Goal: Information Seeking & Learning: Learn about a topic

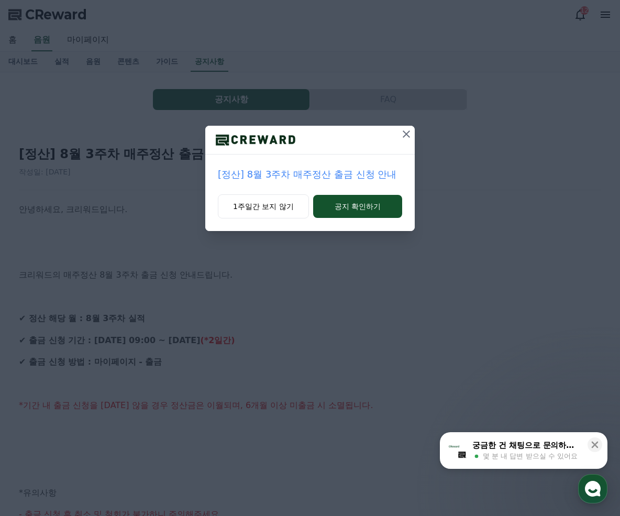
click at [328, 170] on p "[정산] 8월 3주차 매주정산 출금 신청 안내" at bounding box center [310, 174] width 184 height 15
click at [274, 180] on p "[정산] 8월 3주차 매주정산 출금 신청 안내" at bounding box center [310, 174] width 184 height 15
click at [280, 178] on p "[정산] 8월 3주차 매주정산 출금 신청 안내" at bounding box center [310, 174] width 184 height 15
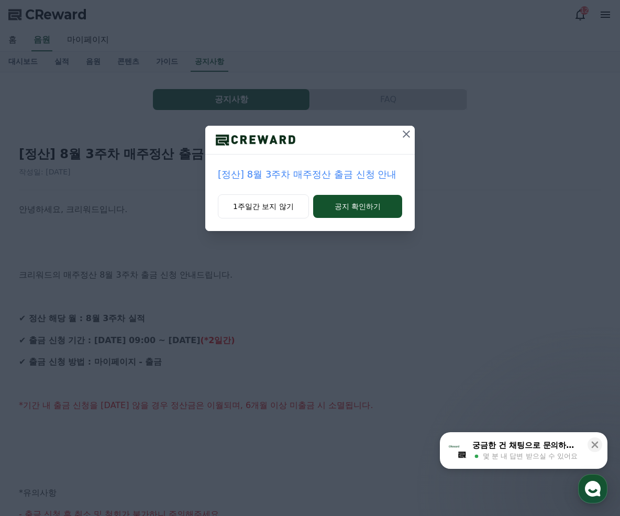
click at [280, 178] on p "[정산] 8월 3주차 매주정산 출금 신청 안내" at bounding box center [310, 174] width 184 height 15
click at [267, 208] on button "1주일간 보지 않기" at bounding box center [263, 206] width 91 height 24
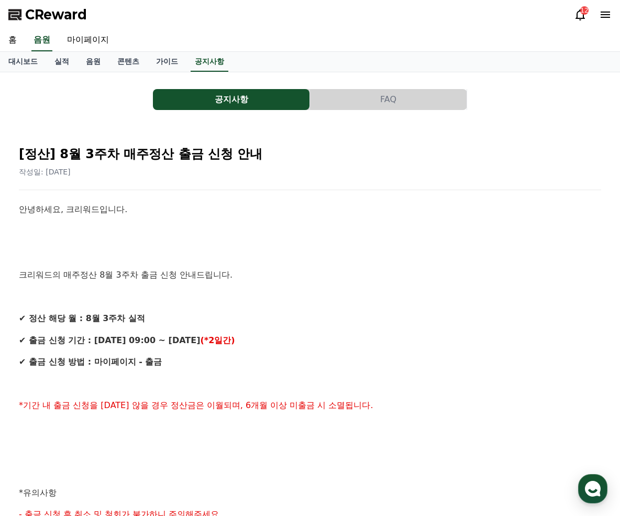
click at [351, 158] on h2 "[정산] 8월 3주차 매주정산 출금 신청 안내" at bounding box center [310, 154] width 582 height 17
drag, startPoint x: 410, startPoint y: 97, endPoint x: 397, endPoint y: 100, distance: 13.5
click at [410, 97] on button "FAQ" at bounding box center [388, 99] width 157 height 21
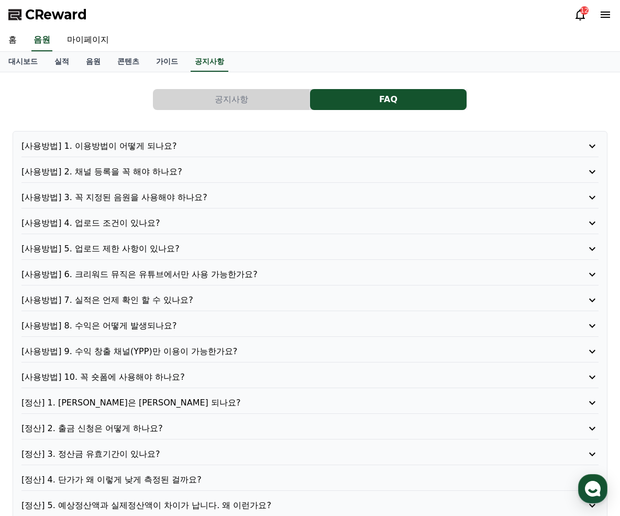
click at [224, 104] on button "공지사항" at bounding box center [231, 99] width 157 height 21
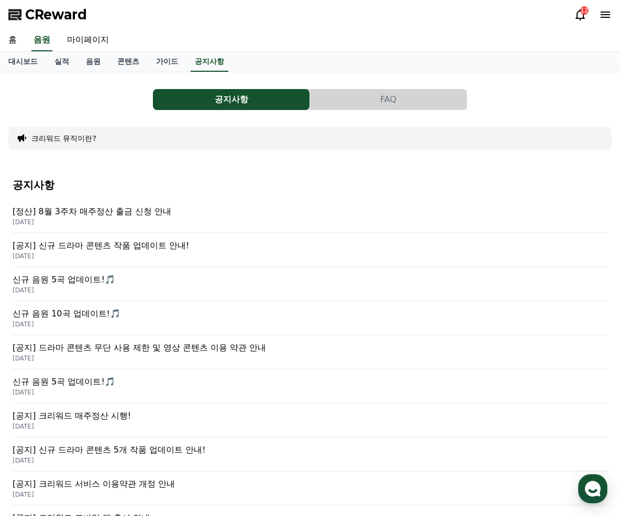
click at [405, 153] on div "공지사항 FAQ 크리워드 뮤직이란? 공지사항 [정산] 8월 3주차 매주정산 출금 신청 안내 2025-08-27 [공지] 신규 드라마 콘텐츠 작…" at bounding box center [309, 385] width 603 height 608
drag, startPoint x: 214, startPoint y: 16, endPoint x: 26, endPoint y: 14, distance: 188.1
click at [214, 16] on div "CReward 12" at bounding box center [310, 14] width 620 height 29
click at [25, 13] on span "CReward" at bounding box center [56, 14] width 62 height 17
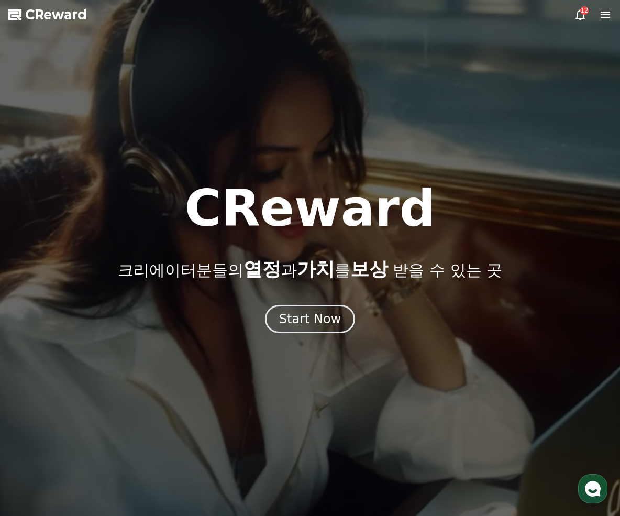
click at [602, 17] on icon at bounding box center [605, 15] width 9 height 6
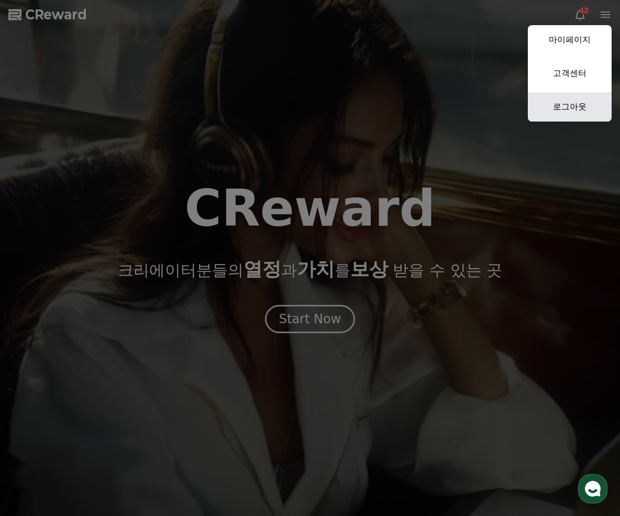
click at [574, 98] on link "로그아웃" at bounding box center [570, 106] width 84 height 29
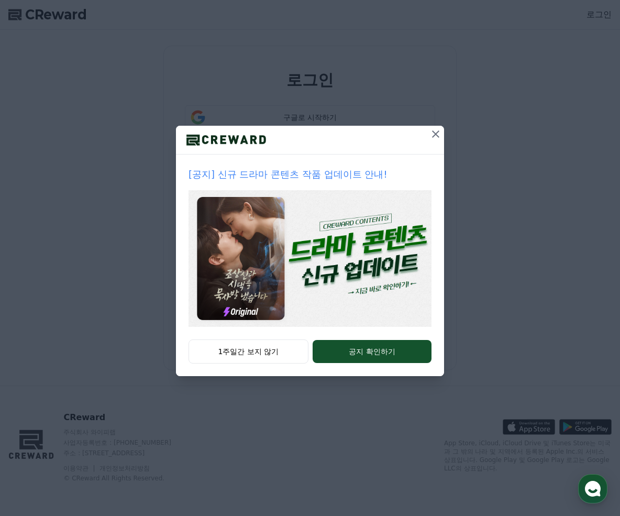
click at [297, 170] on p "[공지] 신규 드라마 콘텐츠 작품 업데이트 안내!" at bounding box center [310, 174] width 243 height 15
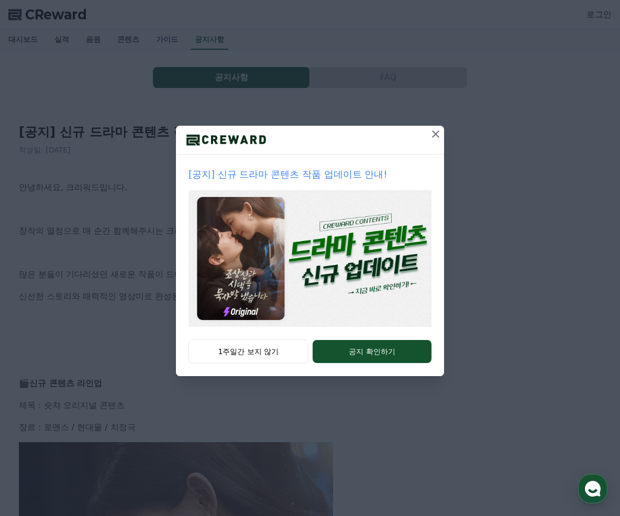
click at [328, 174] on p "[공지] 신규 드라마 콘텐츠 작품 업데이트 안내!" at bounding box center [310, 174] width 243 height 15
click at [405, 347] on button "공지 확인하기" at bounding box center [372, 351] width 119 height 23
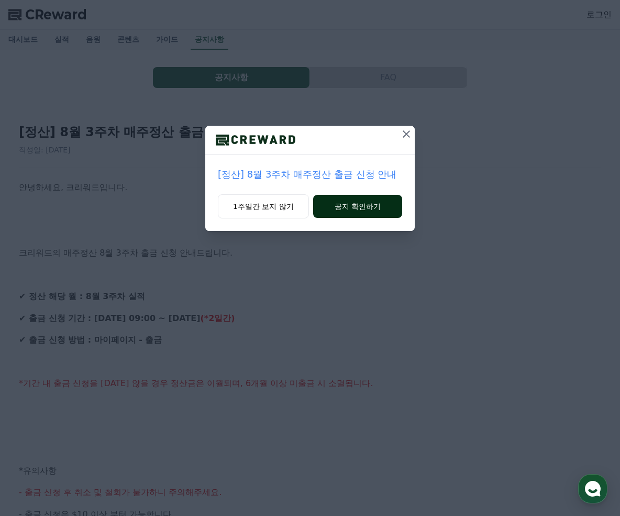
click at [369, 207] on button "공지 확인하기" at bounding box center [357, 206] width 89 height 23
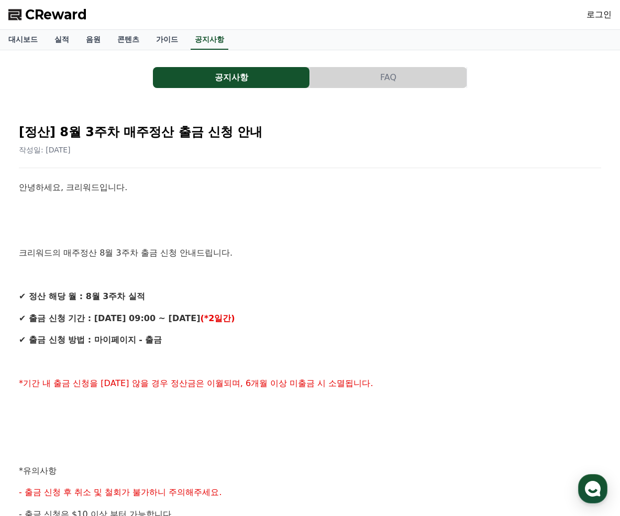
click at [499, 135] on h2 "[정산] 8월 3주차 매주정산 출금 신청 안내" at bounding box center [310, 132] width 582 height 17
